Goal: Task Accomplishment & Management: Manage account settings

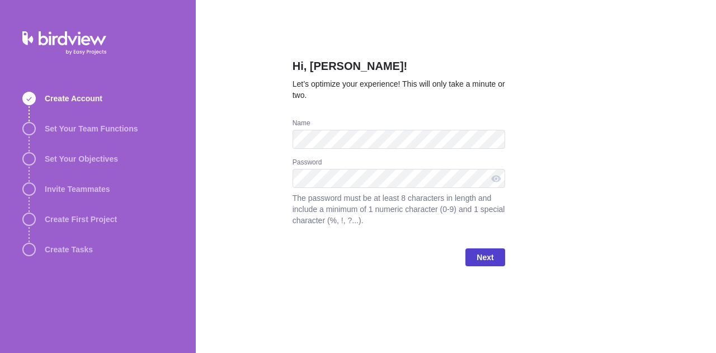
click at [474, 249] on span "Next" at bounding box center [484, 257] width 39 height 18
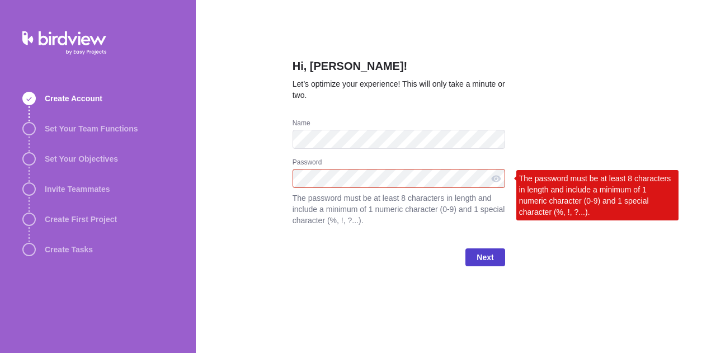
click at [470, 258] on span "Next" at bounding box center [484, 257] width 39 height 18
click at [494, 182] on div at bounding box center [496, 178] width 18 height 19
click at [493, 177] on div at bounding box center [496, 178] width 18 height 19
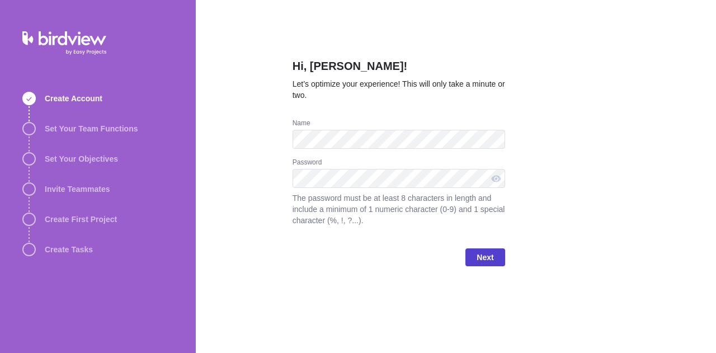
click at [484, 253] on span "Next" at bounding box center [485, 257] width 17 height 13
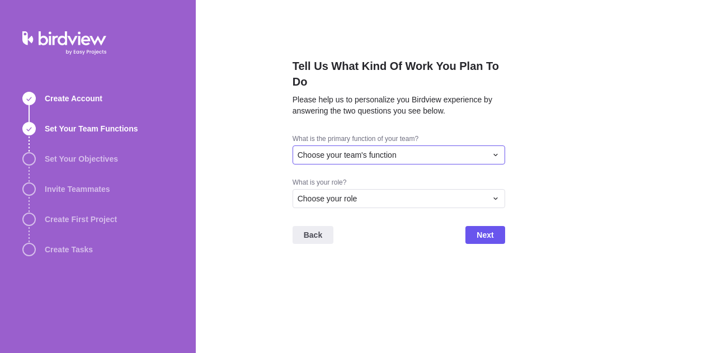
click at [383, 152] on span "Choose your team's function" at bounding box center [347, 154] width 99 height 11
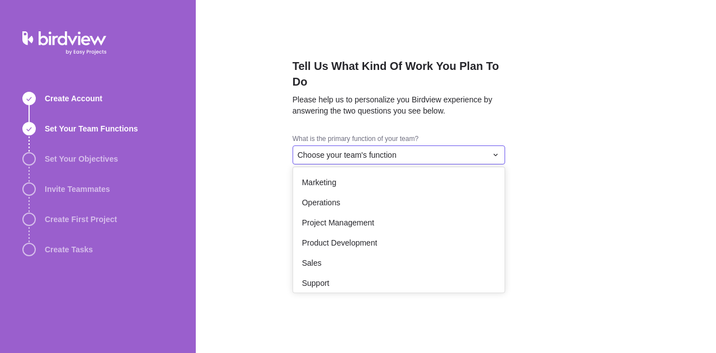
scroll to position [206, 0]
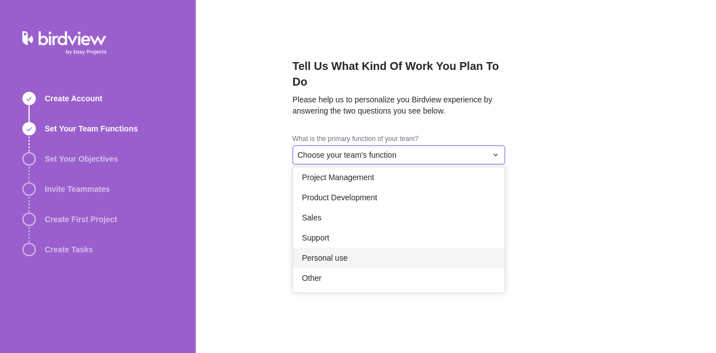
click at [377, 260] on div "Personal use" at bounding box center [398, 258] width 211 height 20
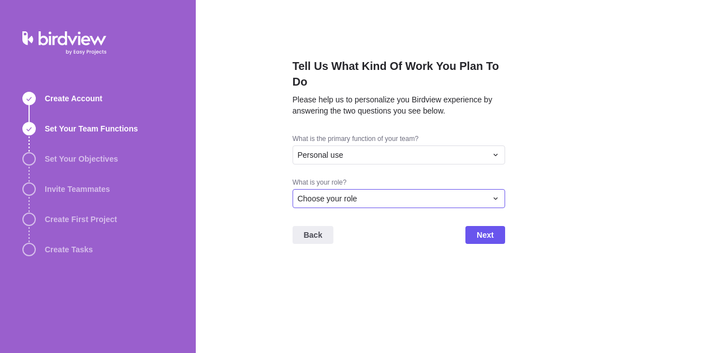
click at [339, 205] on div "Choose your role" at bounding box center [399, 198] width 213 height 19
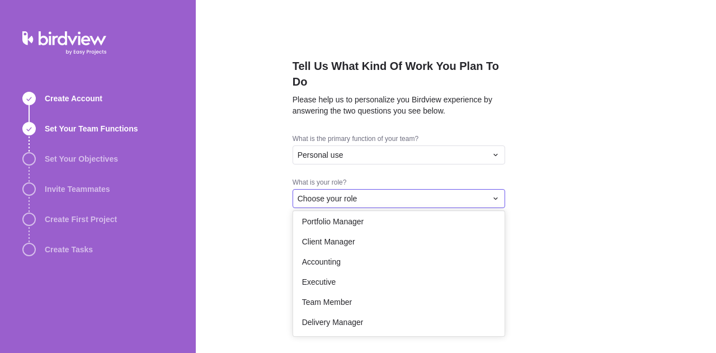
scroll to position [65, 0]
click at [322, 283] on span "Executive" at bounding box center [319, 281] width 34 height 11
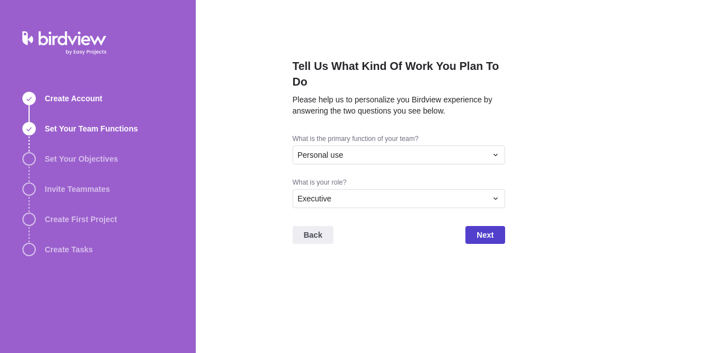
click at [490, 233] on span "Next" at bounding box center [485, 234] width 17 height 13
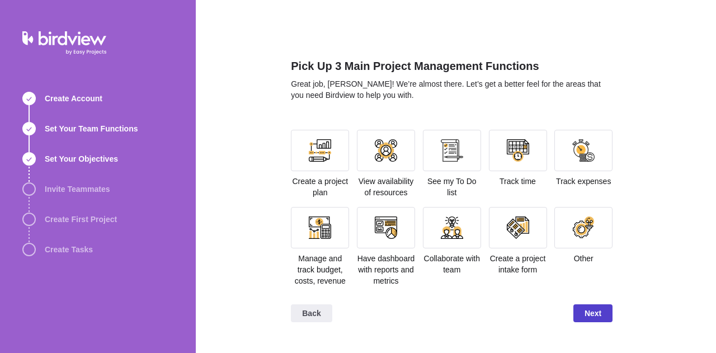
click at [604, 313] on span "Next" at bounding box center [592, 313] width 39 height 18
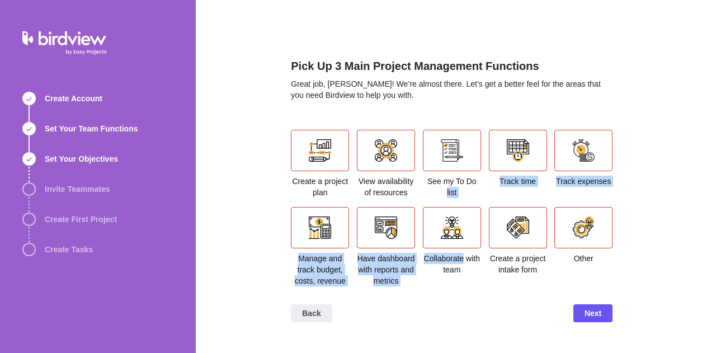
drag, startPoint x: 463, startPoint y: 261, endPoint x: 417, endPoint y: 191, distance: 84.4
click at [417, 191] on section "Create a project plan View availability of resources See my To Do list Track ti…" at bounding box center [452, 213] width 322 height 166
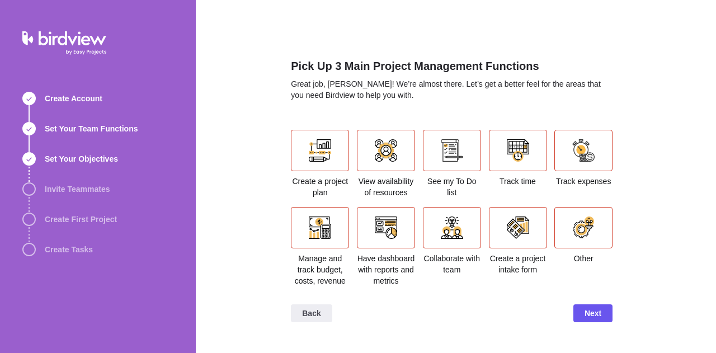
click at [523, 299] on div "Back Next" at bounding box center [452, 317] width 322 height 45
click at [519, 229] on div at bounding box center [518, 227] width 22 height 22
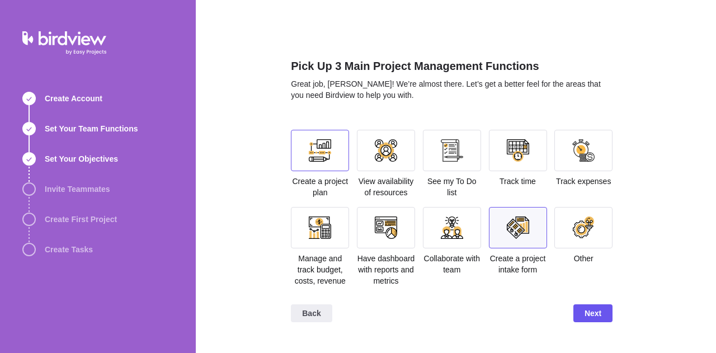
click at [324, 149] on div at bounding box center [320, 150] width 22 height 22
click at [397, 158] on div at bounding box center [386, 150] width 58 height 41
click at [595, 315] on span "Next" at bounding box center [592, 313] width 17 height 13
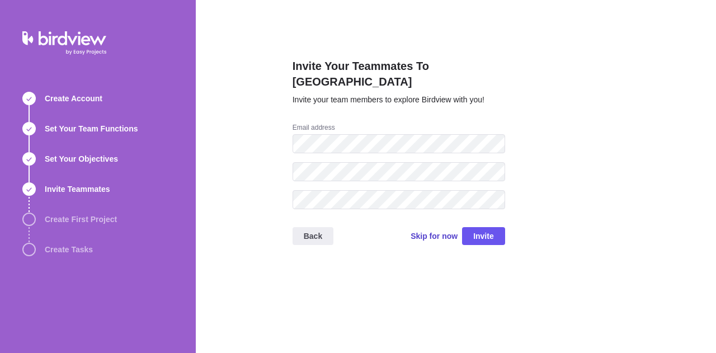
click at [440, 230] on span "Skip for now" at bounding box center [434, 235] width 47 height 11
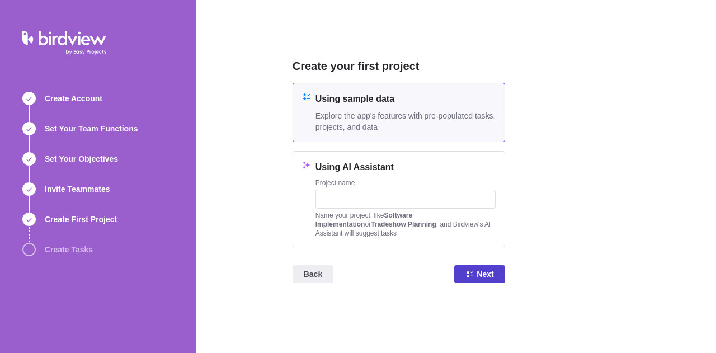
click at [469, 276] on icon at bounding box center [469, 274] width 9 height 9
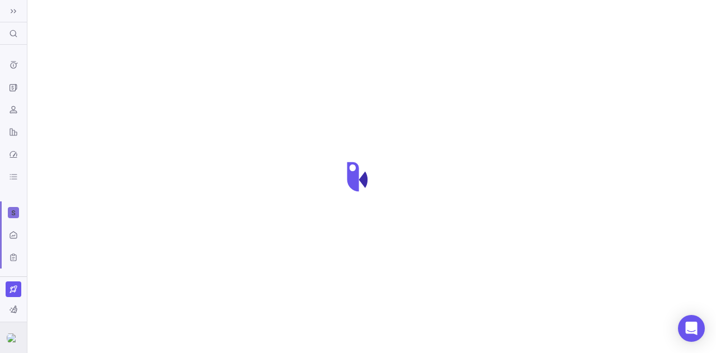
click at [13, 336] on img at bounding box center [13, 337] width 13 height 9
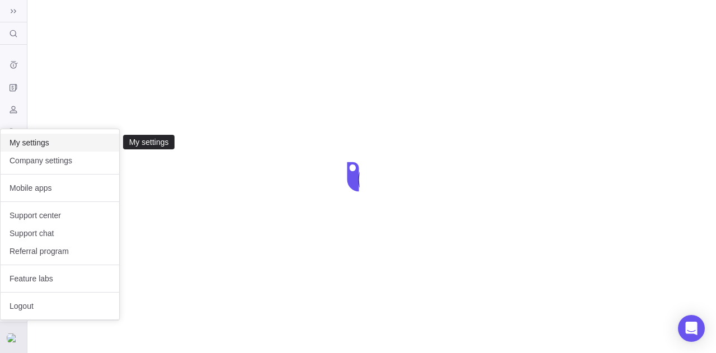
click at [37, 146] on span "My settings" at bounding box center [60, 142] width 101 height 11
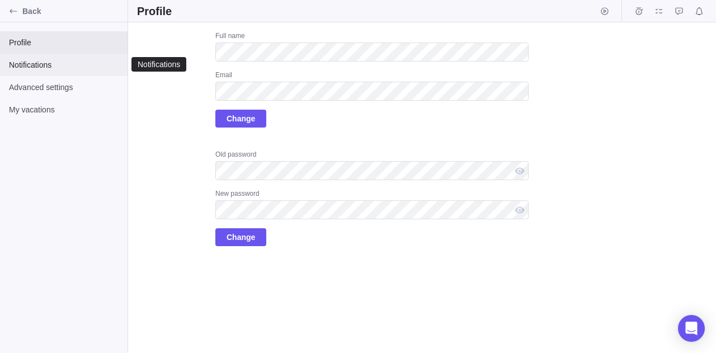
click at [34, 68] on span "Notifications" at bounding box center [64, 64] width 110 height 11
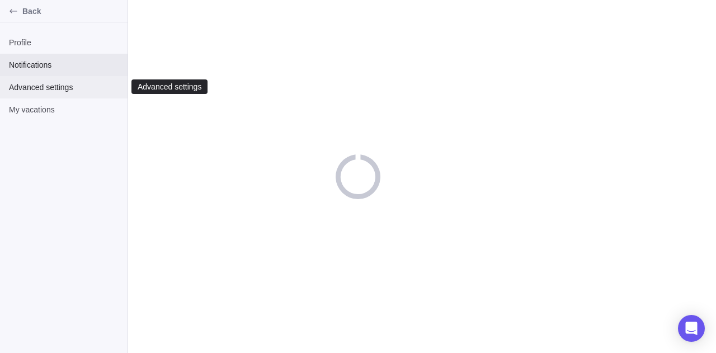
click at [44, 95] on div "Advanced settings" at bounding box center [64, 87] width 128 height 22
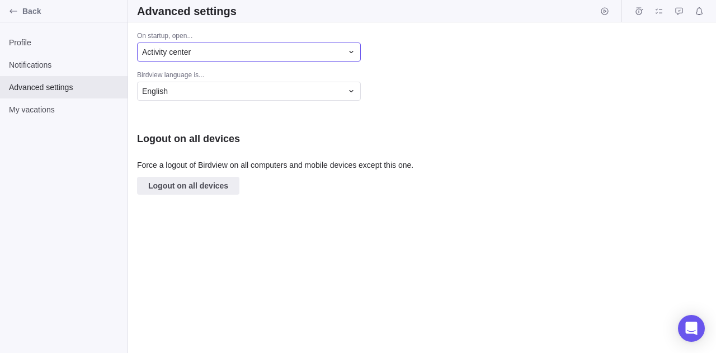
click at [205, 49] on div "Activity center" at bounding box center [242, 51] width 200 height 11
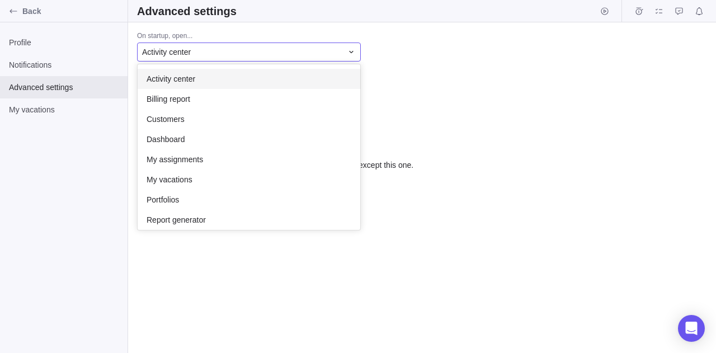
scroll to position [157, 214]
click at [205, 49] on div "Activity center" at bounding box center [242, 51] width 200 height 11
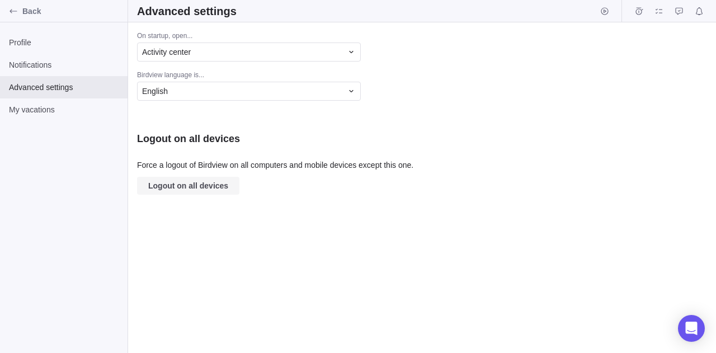
click at [192, 184] on span "Logout on all devices" at bounding box center [188, 185] width 80 height 13
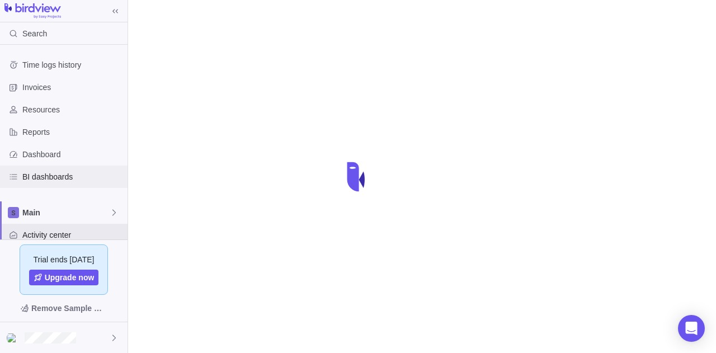
click at [66, 180] on span "BI dashboards" at bounding box center [72, 176] width 101 height 11
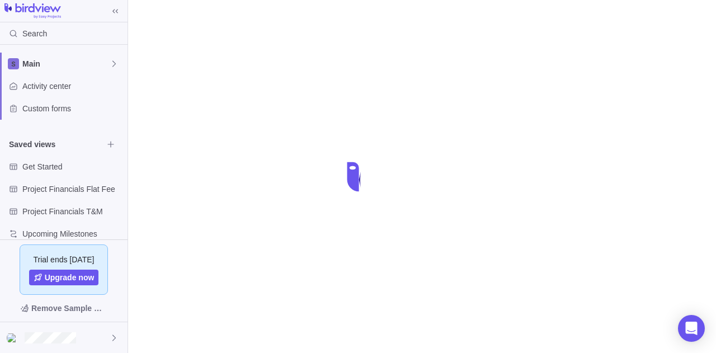
scroll to position [162, 0]
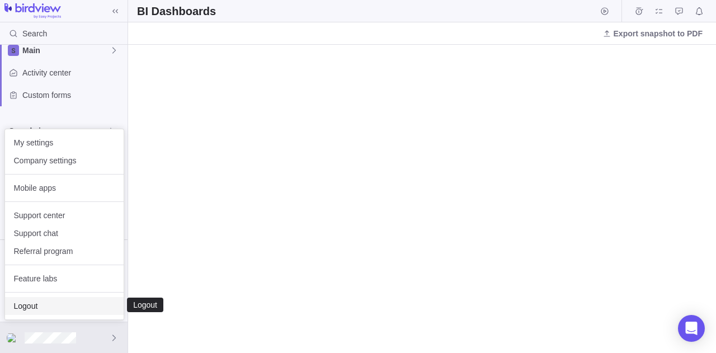
click at [36, 301] on span "Logout" at bounding box center [64, 305] width 101 height 11
